Goal: Information Seeking & Learning: Find specific fact

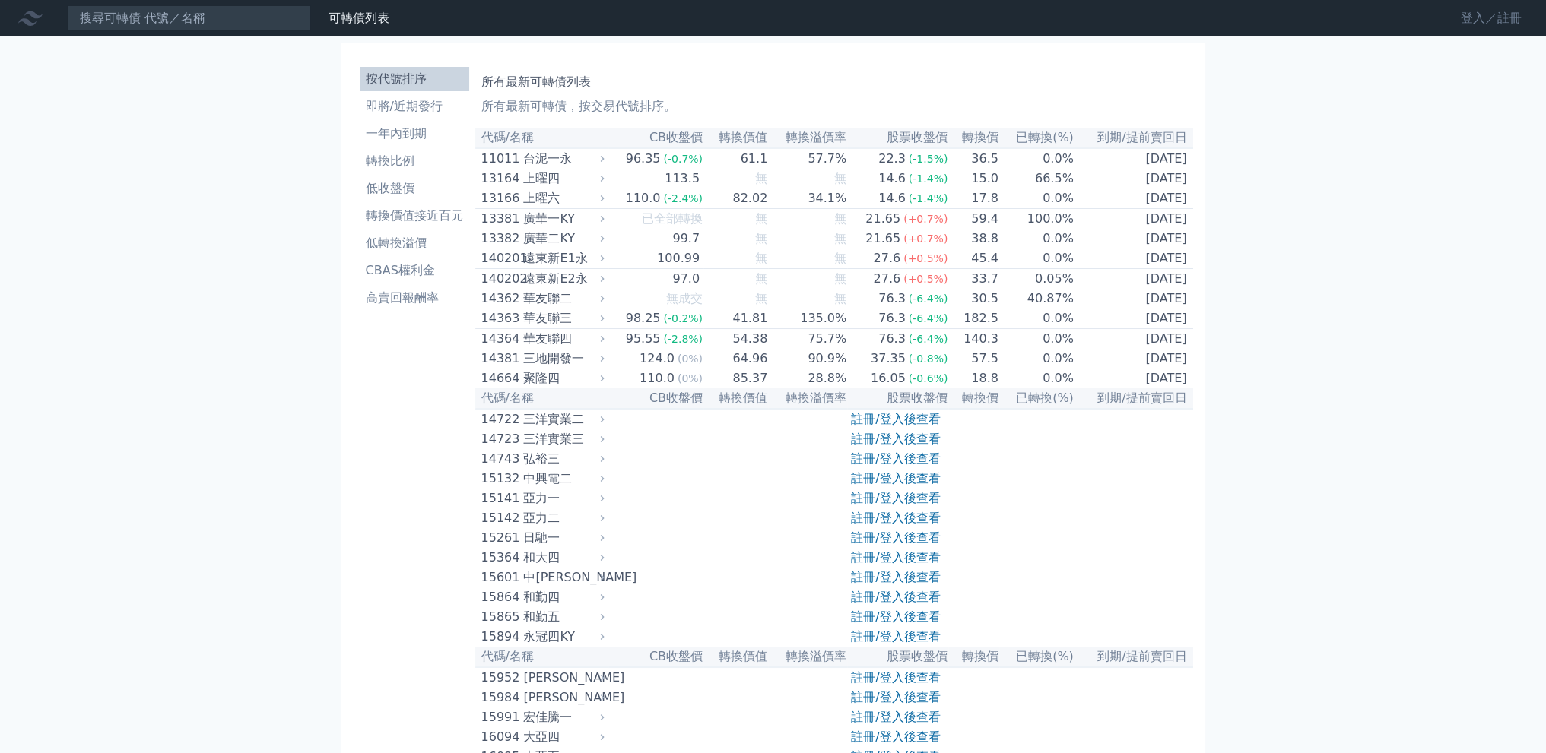
click at [1459, 21] on link "登入／註冊" at bounding box center [1490, 18] width 85 height 24
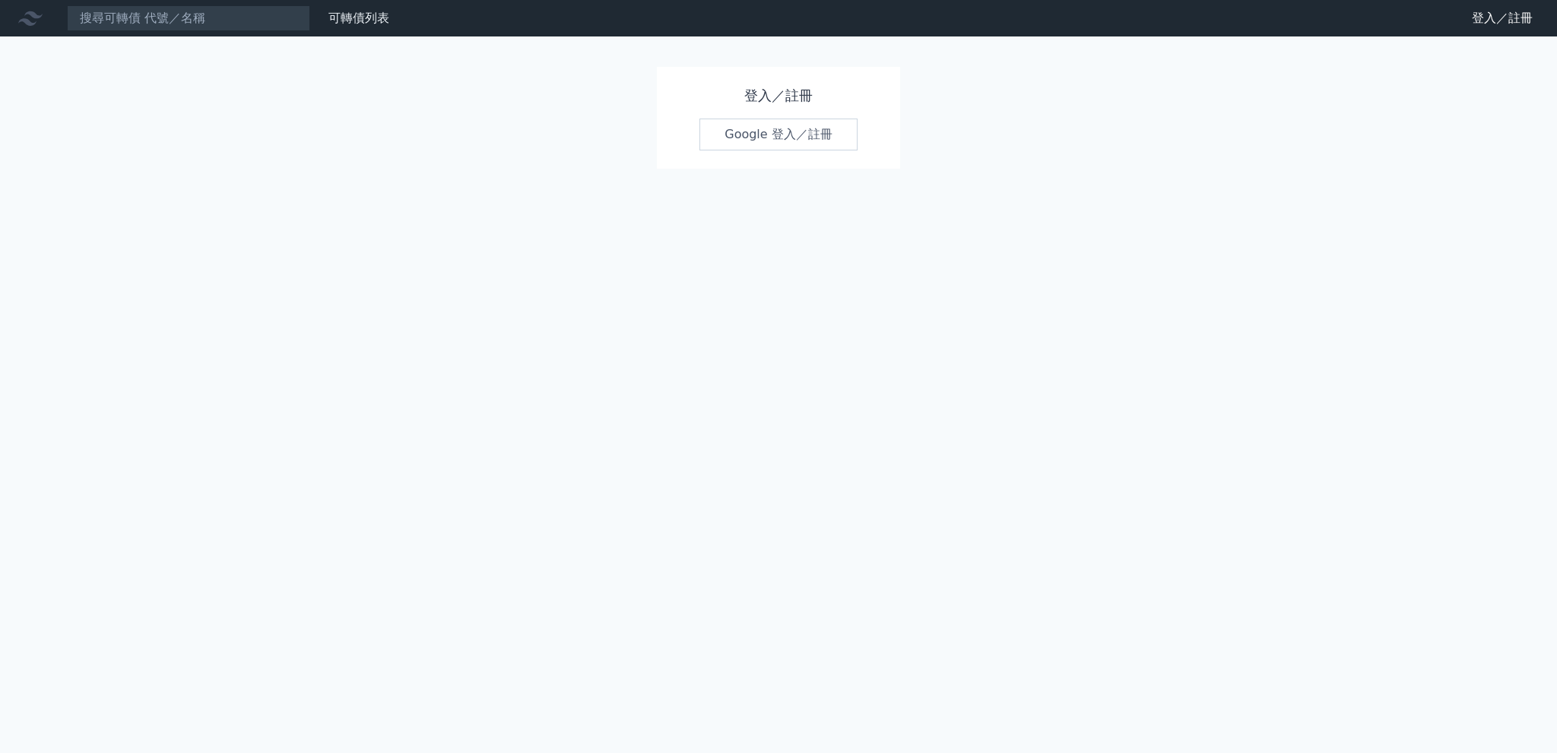
click at [837, 130] on link "Google 登入／註冊" at bounding box center [779, 135] width 158 height 32
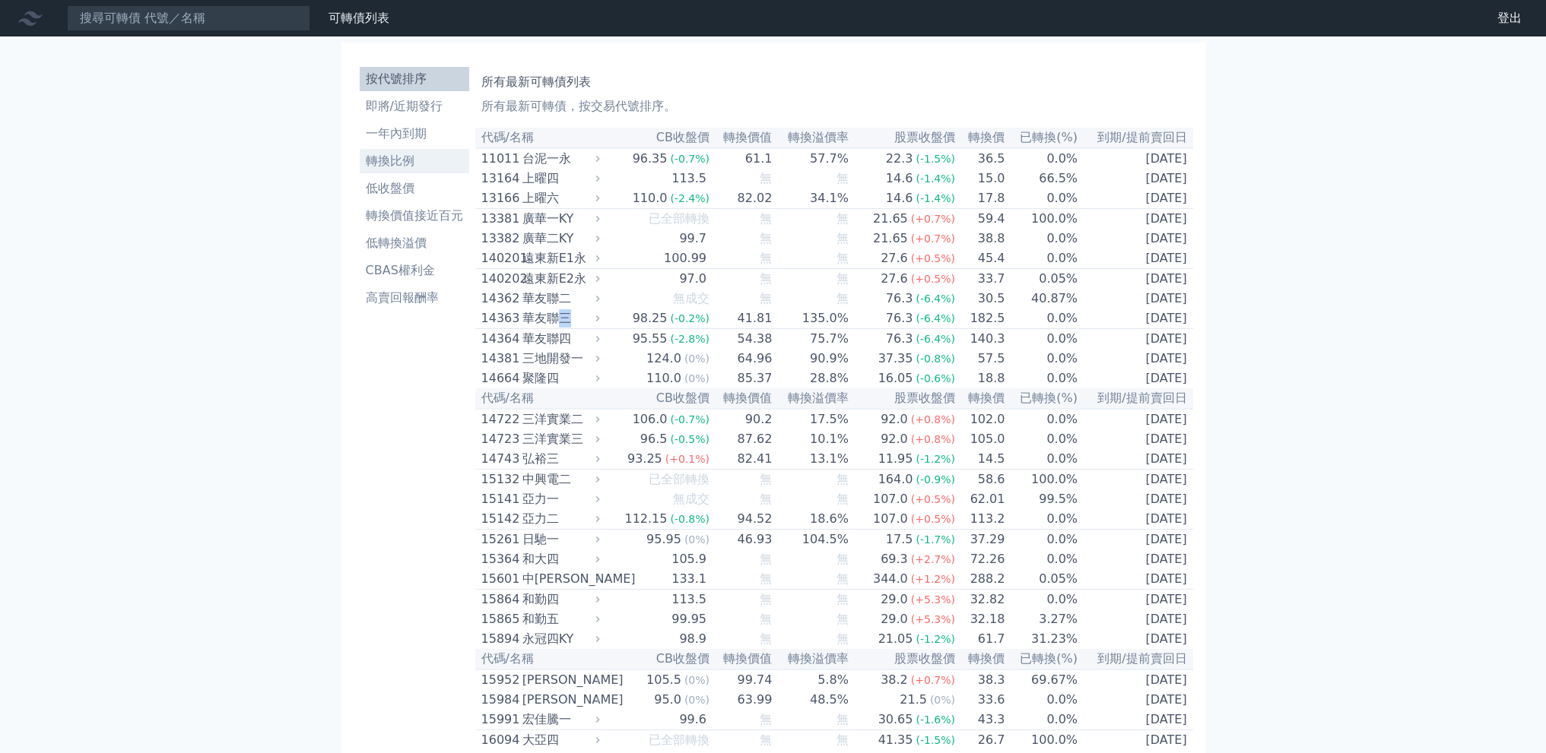
click at [452, 160] on li "轉換比例" at bounding box center [414, 161] width 109 height 18
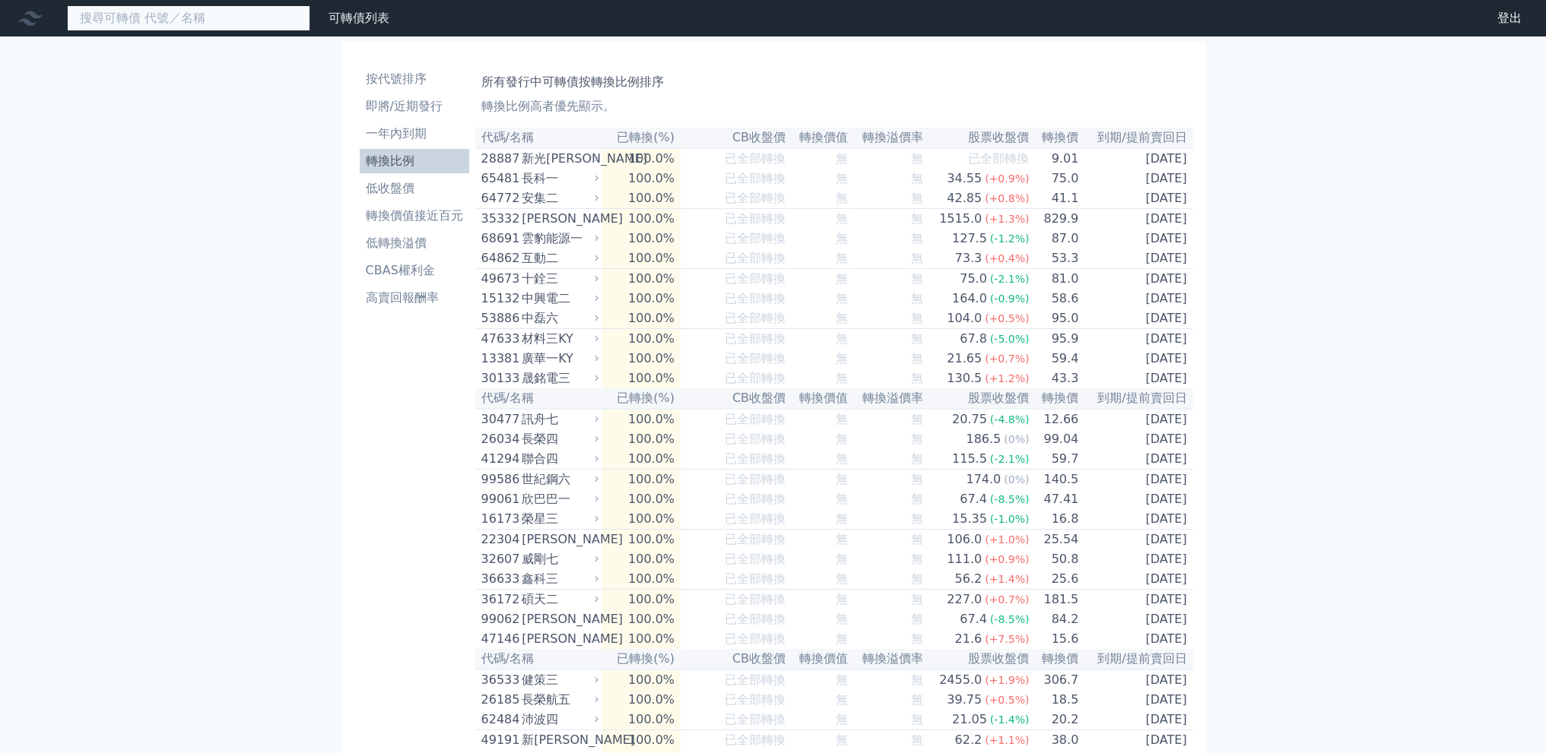
click at [148, 14] on input at bounding box center [188, 18] width 243 height 26
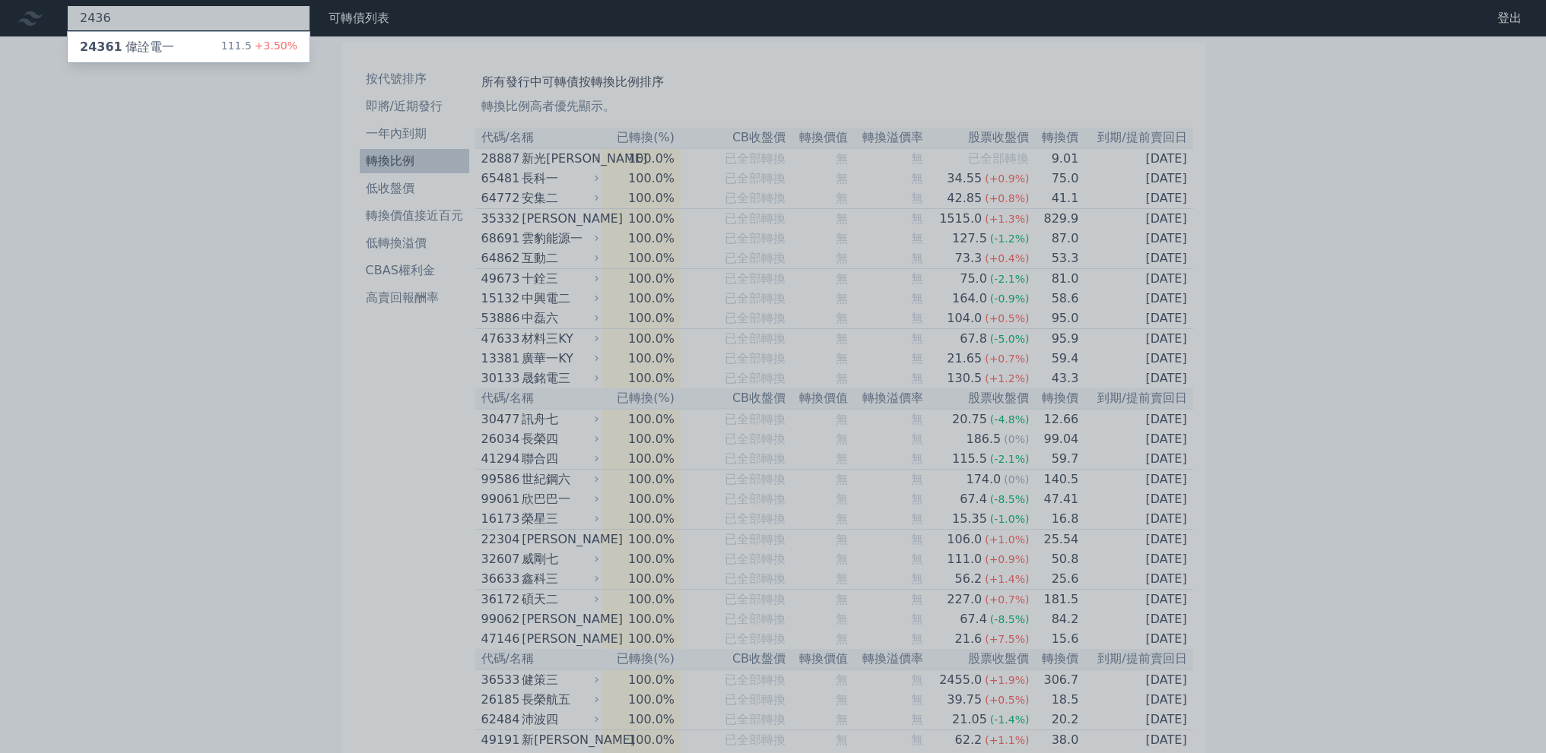
type input "2436"
click at [157, 38] on div "24361 偉詮電一" at bounding box center [127, 47] width 94 height 18
